Goal: Task Accomplishment & Management: Manage account settings

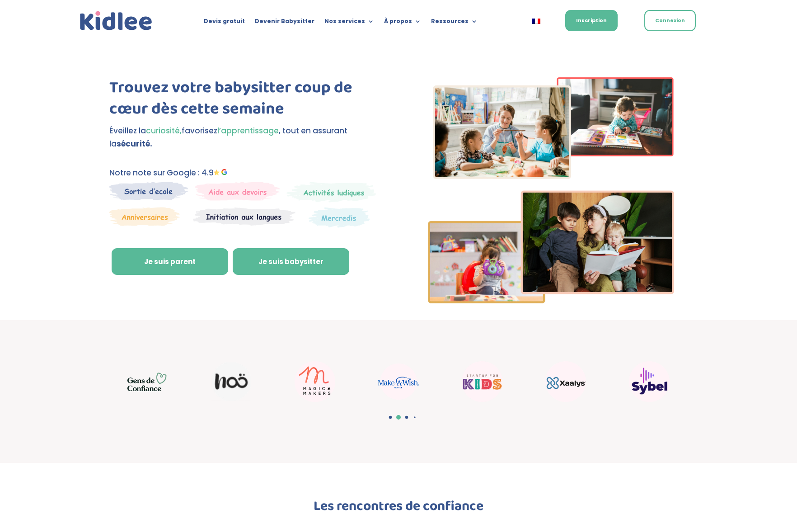
click at [268, 259] on link "Je suis babysitter" at bounding box center [291, 261] width 117 height 27
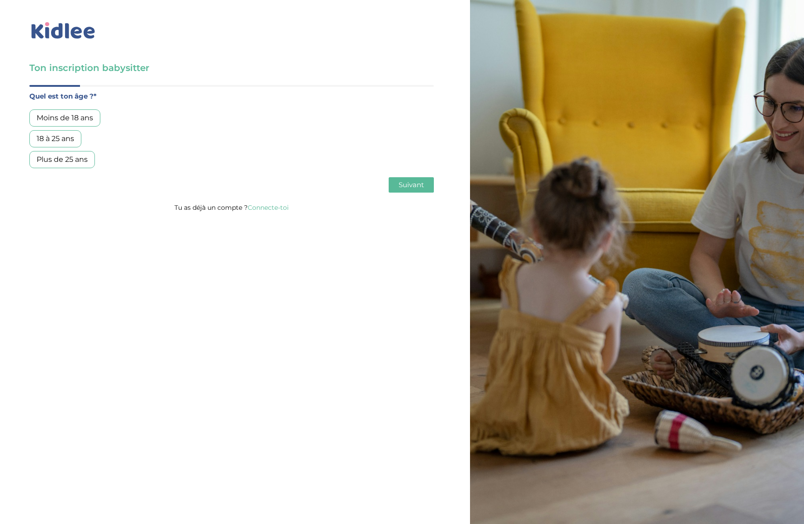
click at [260, 205] on link "Connecte-toi" at bounding box center [268, 207] width 41 height 8
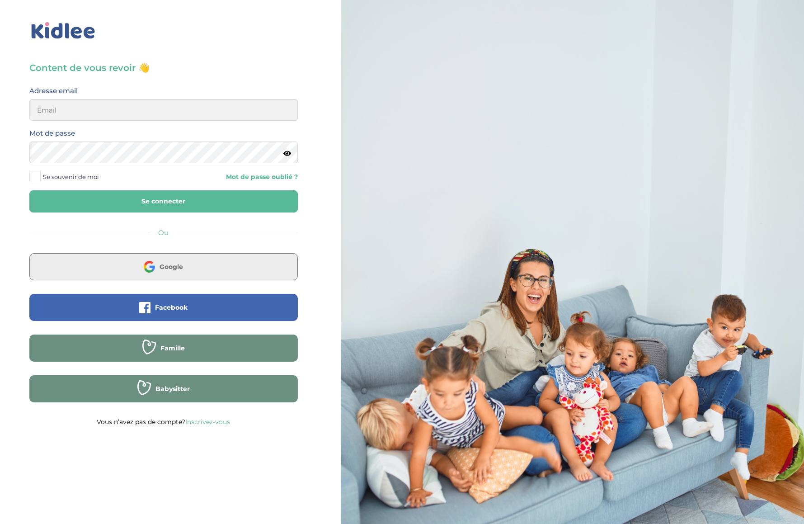
click at [196, 265] on button "Google" at bounding box center [163, 266] width 268 height 27
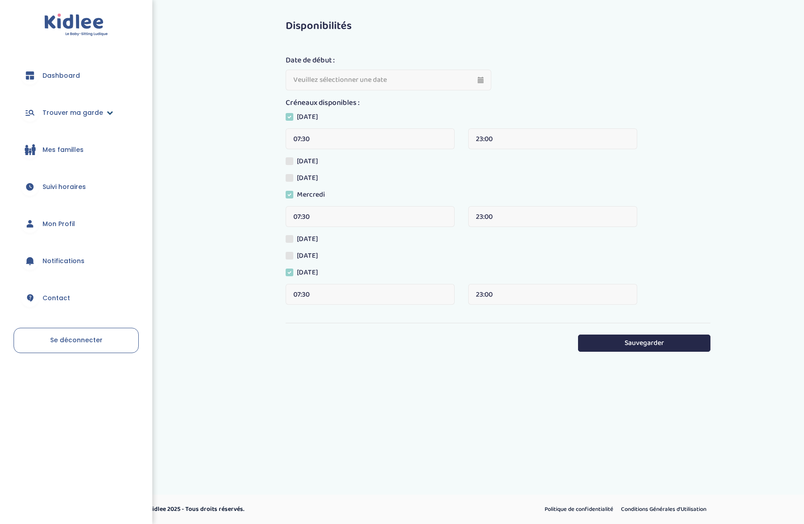
click at [107, 114] on icon at bounding box center [110, 112] width 6 height 6
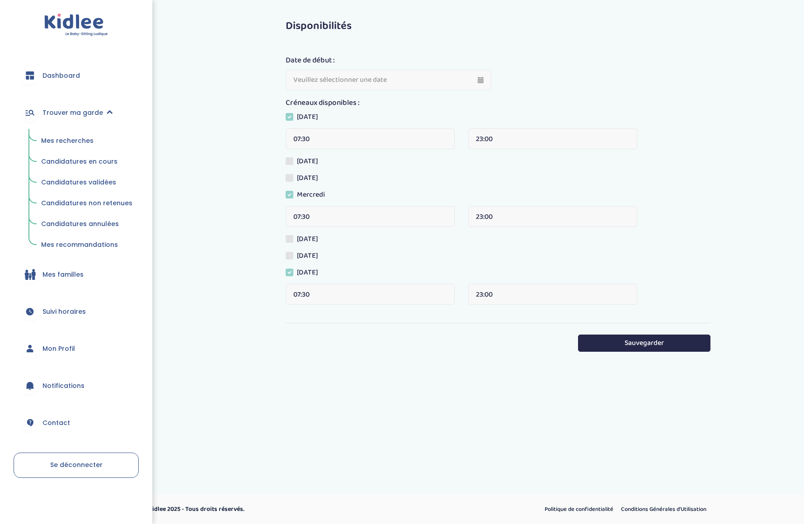
click at [77, 140] on span "Mes recherches" at bounding box center [67, 140] width 52 height 9
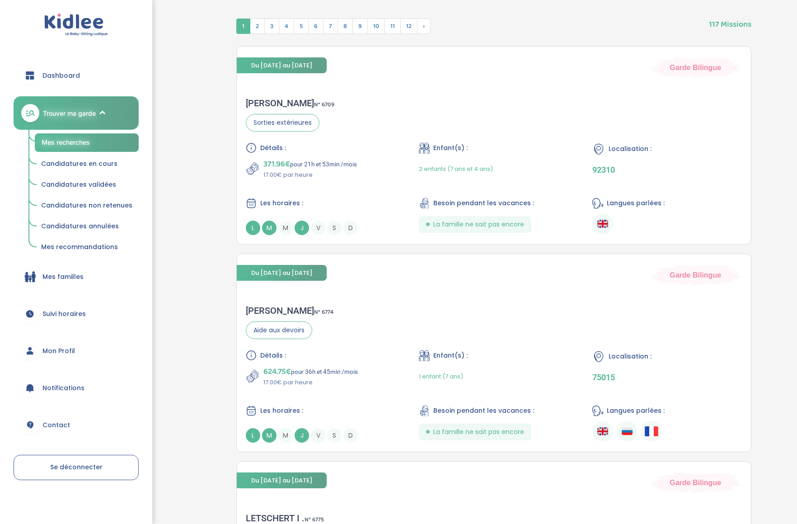
scroll to position [331, 0]
click at [80, 161] on span "Candidatures en cours" at bounding box center [79, 163] width 76 height 9
